Goal: Find specific page/section: Find specific page/section

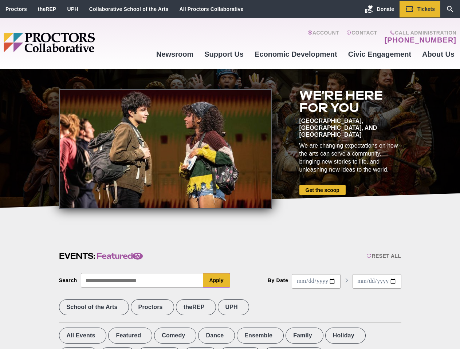
click at [230, 175] on div at bounding box center [165, 149] width 213 height 120
click at [383, 256] on div "Reset All" at bounding box center [383, 256] width 35 height 6
click at [216, 281] on button "Apply" at bounding box center [216, 280] width 27 height 15
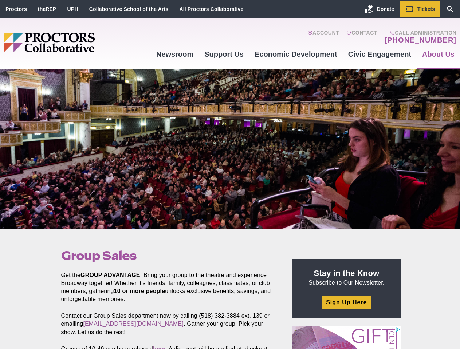
click at [230, 175] on div at bounding box center [230, 149] width 460 height 160
